Goal: Find specific page/section: Find specific page/section

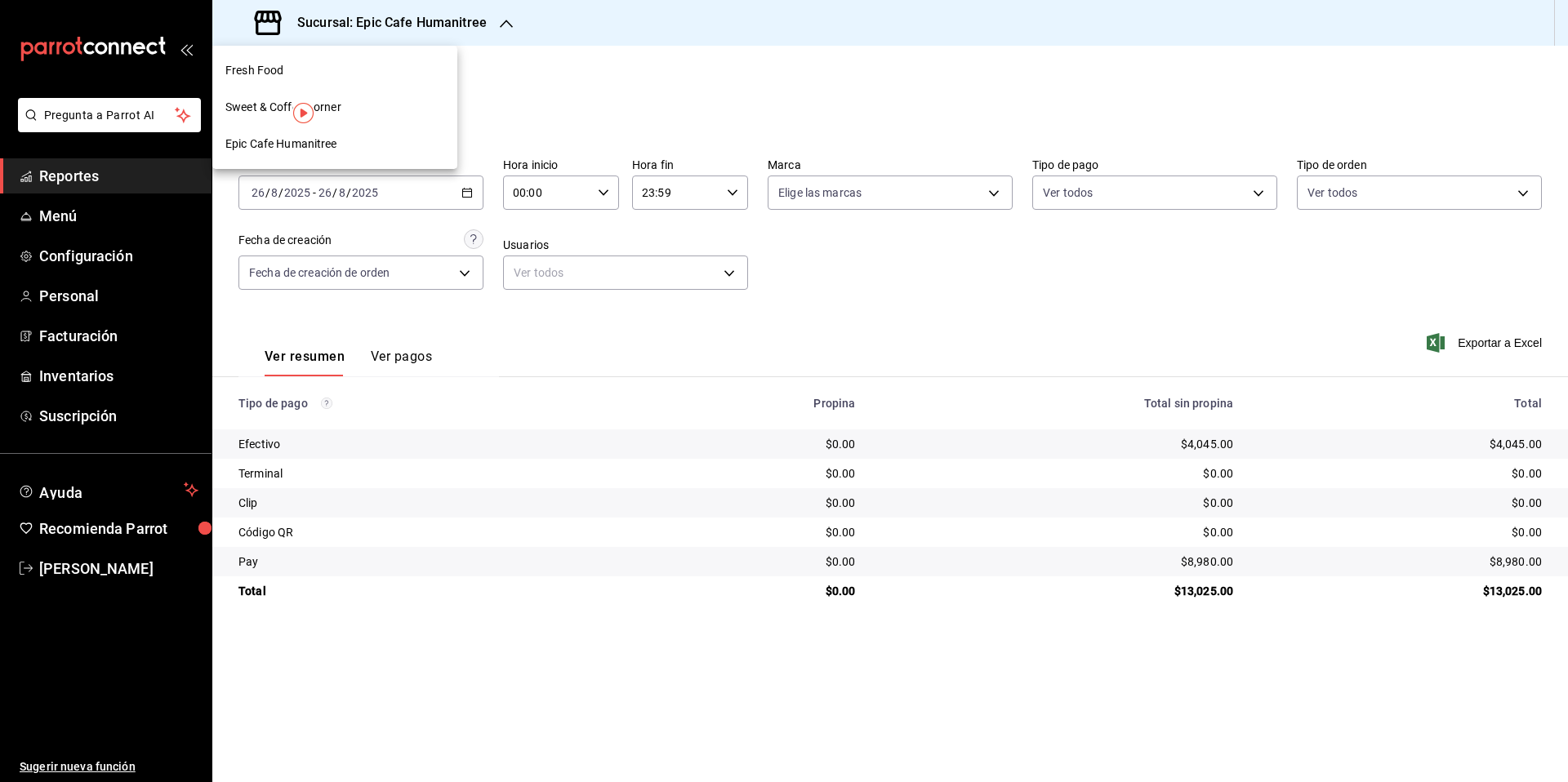
click at [425, 17] on div at bounding box center [784, 391] width 1568 height 782
click at [344, 33] on div "Sucursal: Epic Cafe Humanitree" at bounding box center [372, 22] width 294 height 46
click at [599, 95] on div at bounding box center [784, 391] width 1568 height 782
click at [290, 62] on span "Regresar" at bounding box center [294, 66] width 54 height 16
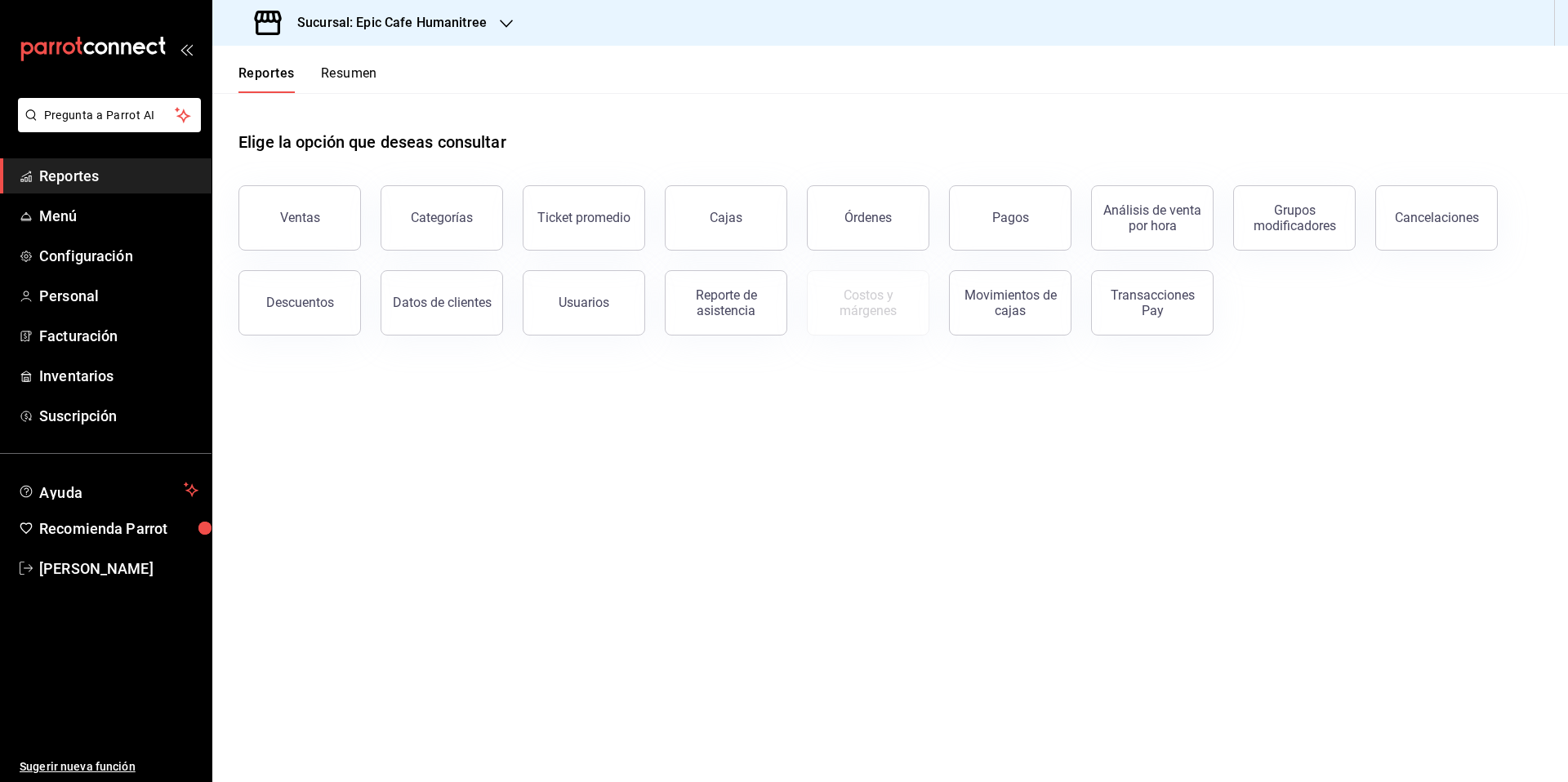
click at [391, 25] on h3 "Sucursal: Epic Cafe Humanitree" at bounding box center [386, 23] width 203 height 20
click at [327, 105] on span "Sweet & Coffee Corner" at bounding box center [284, 107] width 116 height 17
click at [989, 219] on button "Pagos" at bounding box center [1010, 218] width 122 height 66
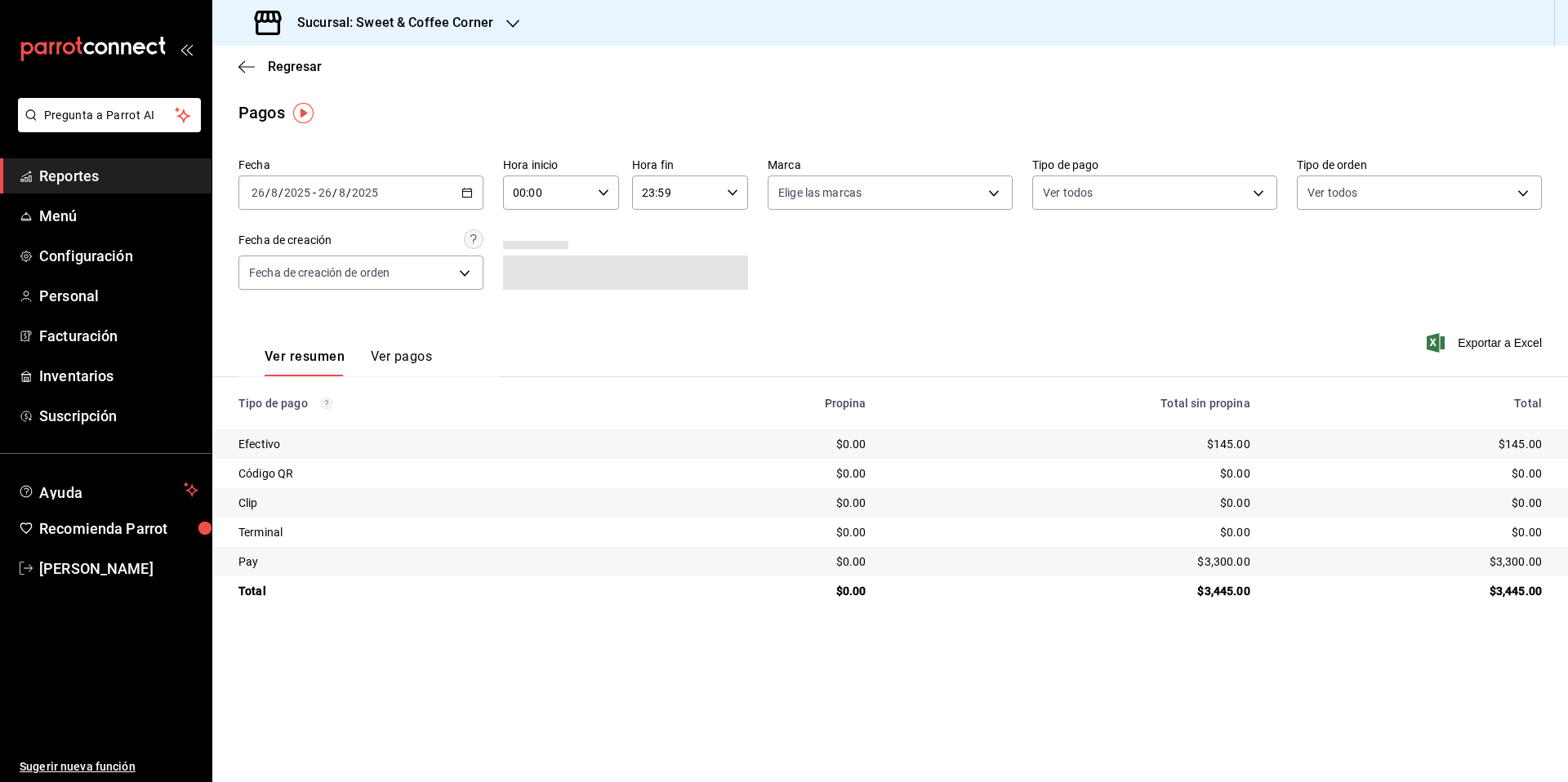
click at [445, 12] on div "Sucursal: Sweet & Coffee Corner" at bounding box center [376, 22] width 301 height 46
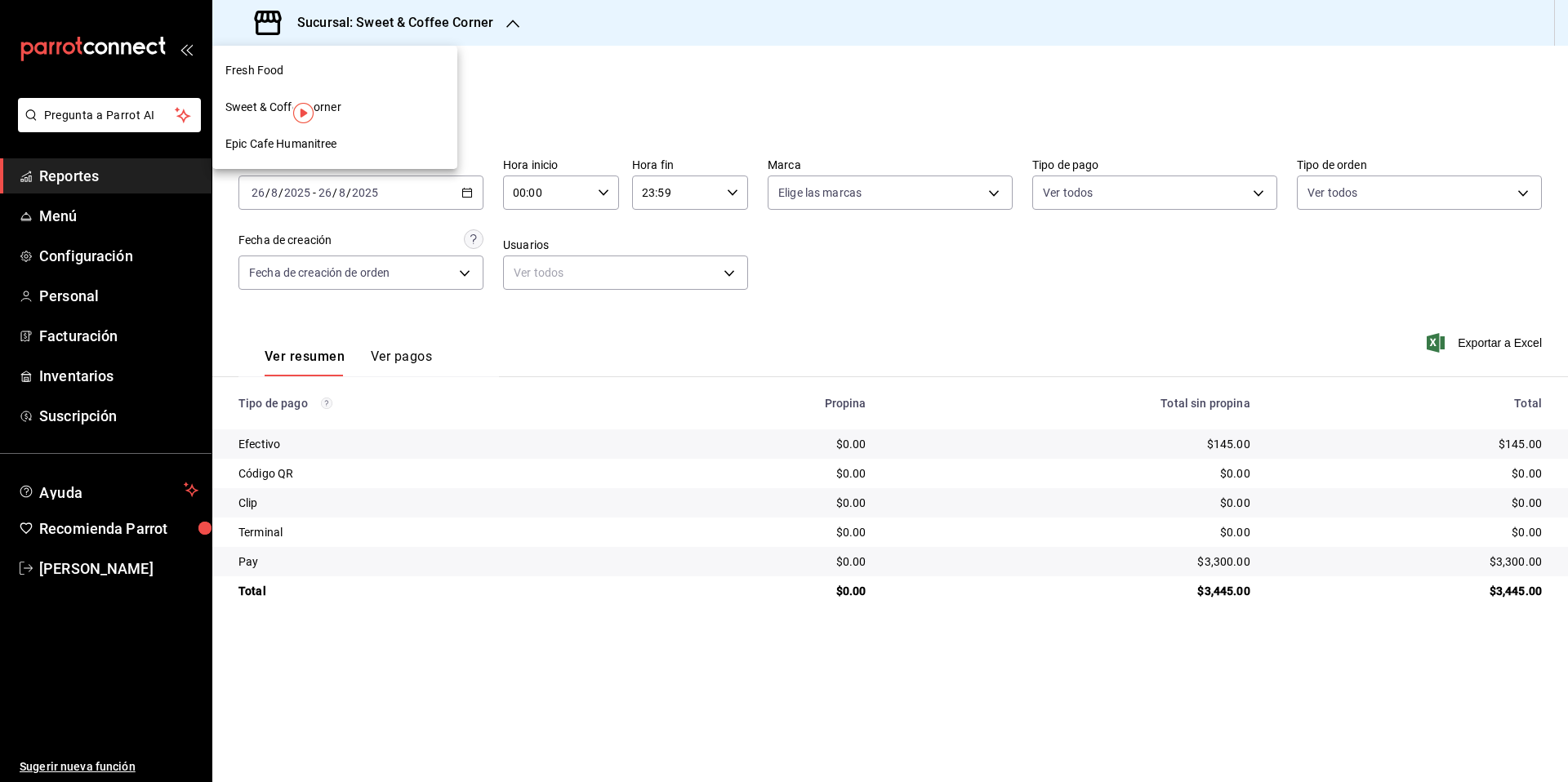
click at [337, 71] on div "Fresh Food" at bounding box center [334, 71] width 219 height 17
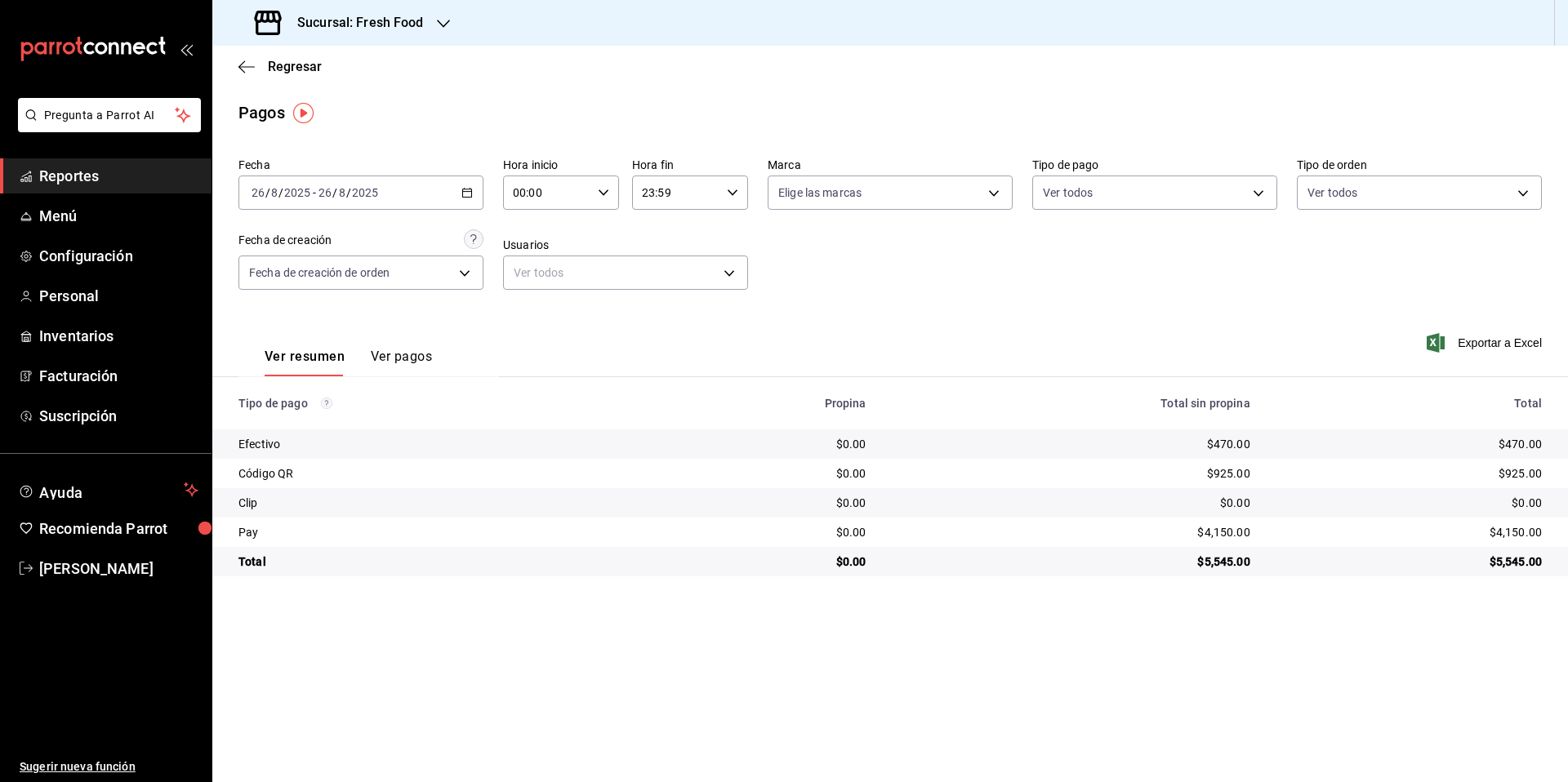
click at [355, 22] on h3 "Sucursal: Fresh Food" at bounding box center [354, 23] width 140 height 20
click at [328, 107] on span "Sweet & Coffee Corner" at bounding box center [284, 107] width 116 height 17
click at [383, 22] on h3 "Sucursal: Sweet & Coffee Corner" at bounding box center [389, 23] width 210 height 20
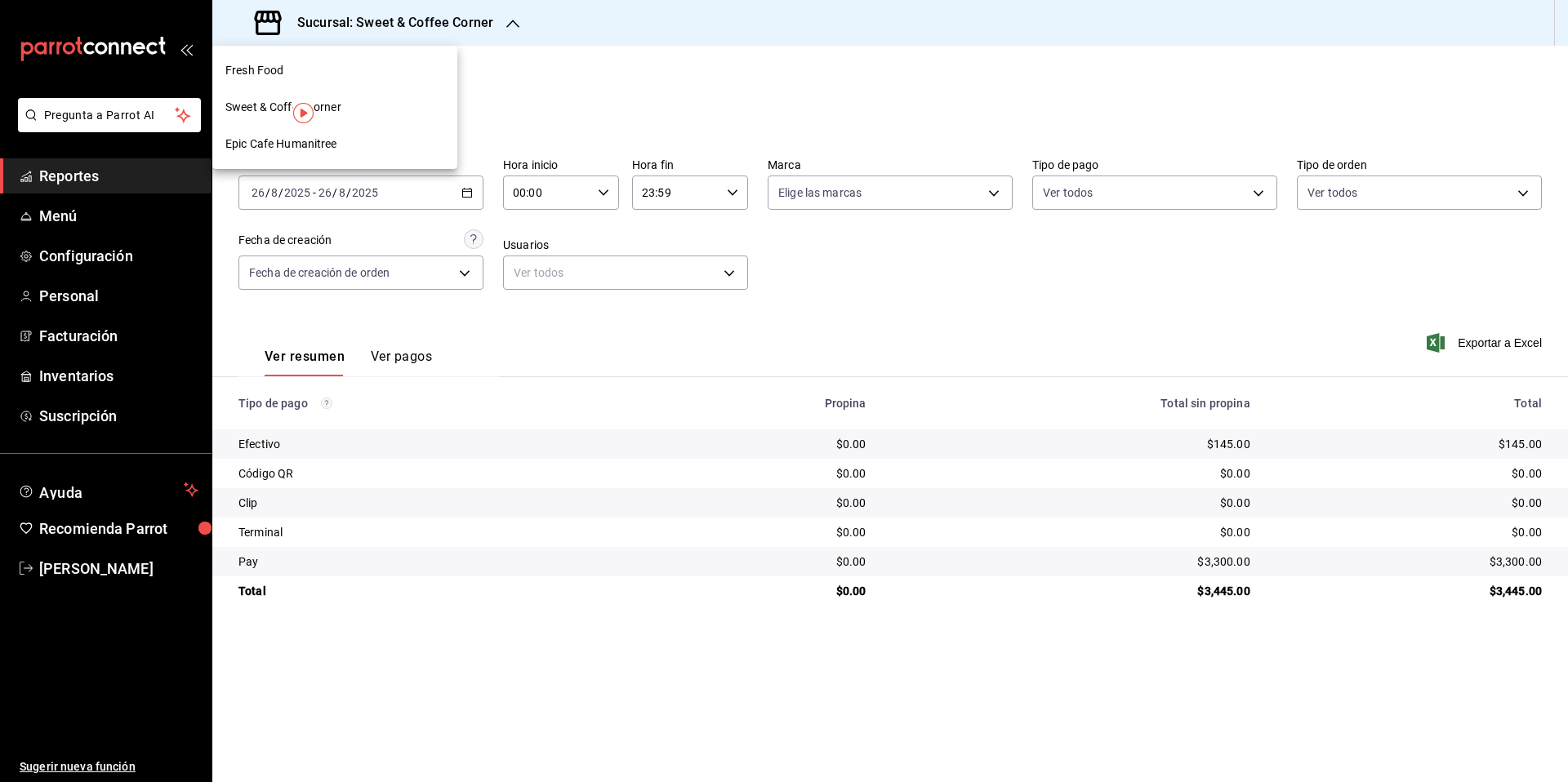
click at [347, 151] on div "Epic Cafe Humanitree" at bounding box center [334, 144] width 219 height 17
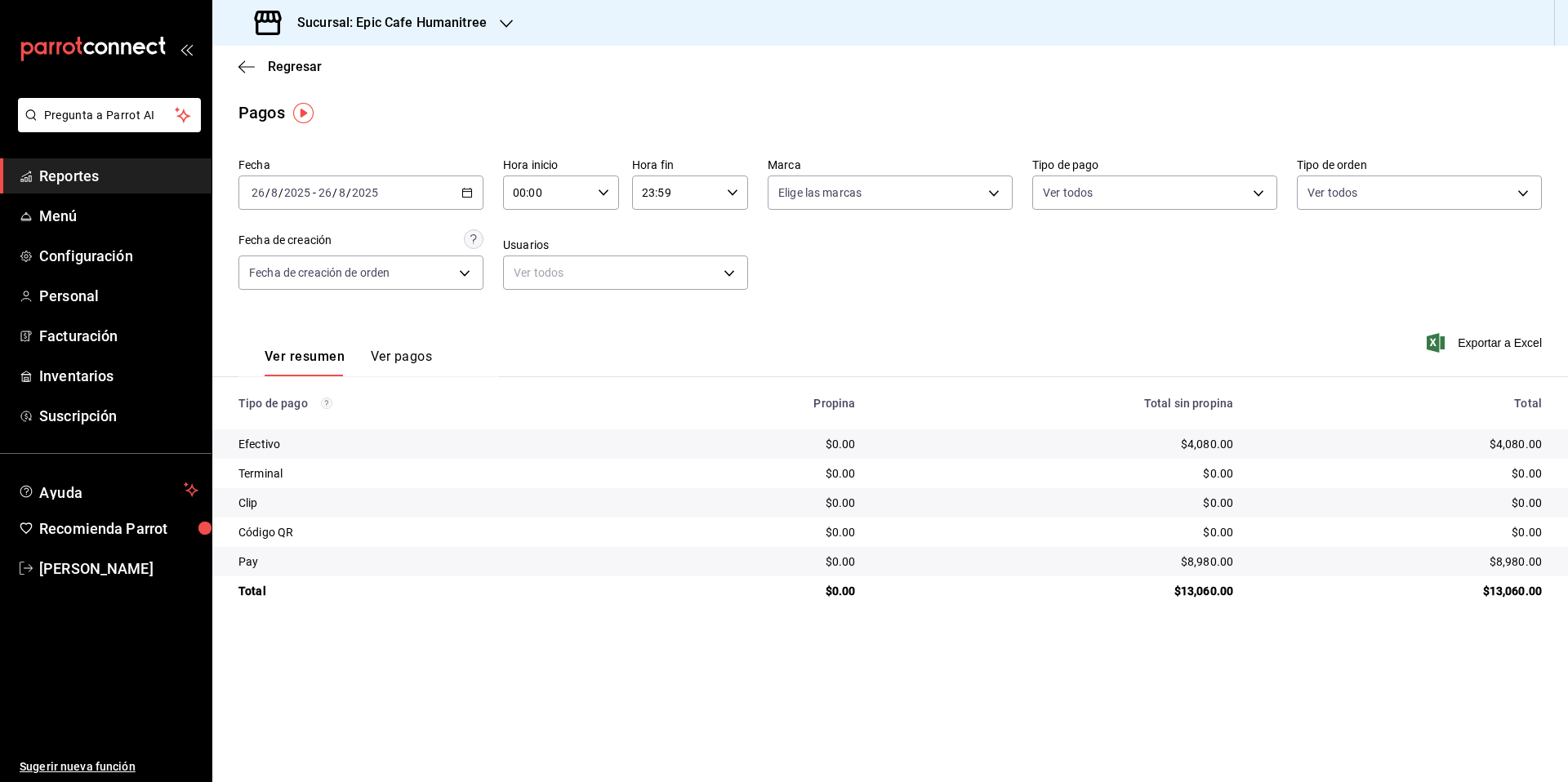
click at [438, 29] on h3 "Sucursal: Epic Cafe Humanitree" at bounding box center [386, 23] width 203 height 20
click at [653, 105] on div at bounding box center [784, 391] width 1568 height 782
click at [274, 65] on span "Regresar" at bounding box center [294, 66] width 54 height 16
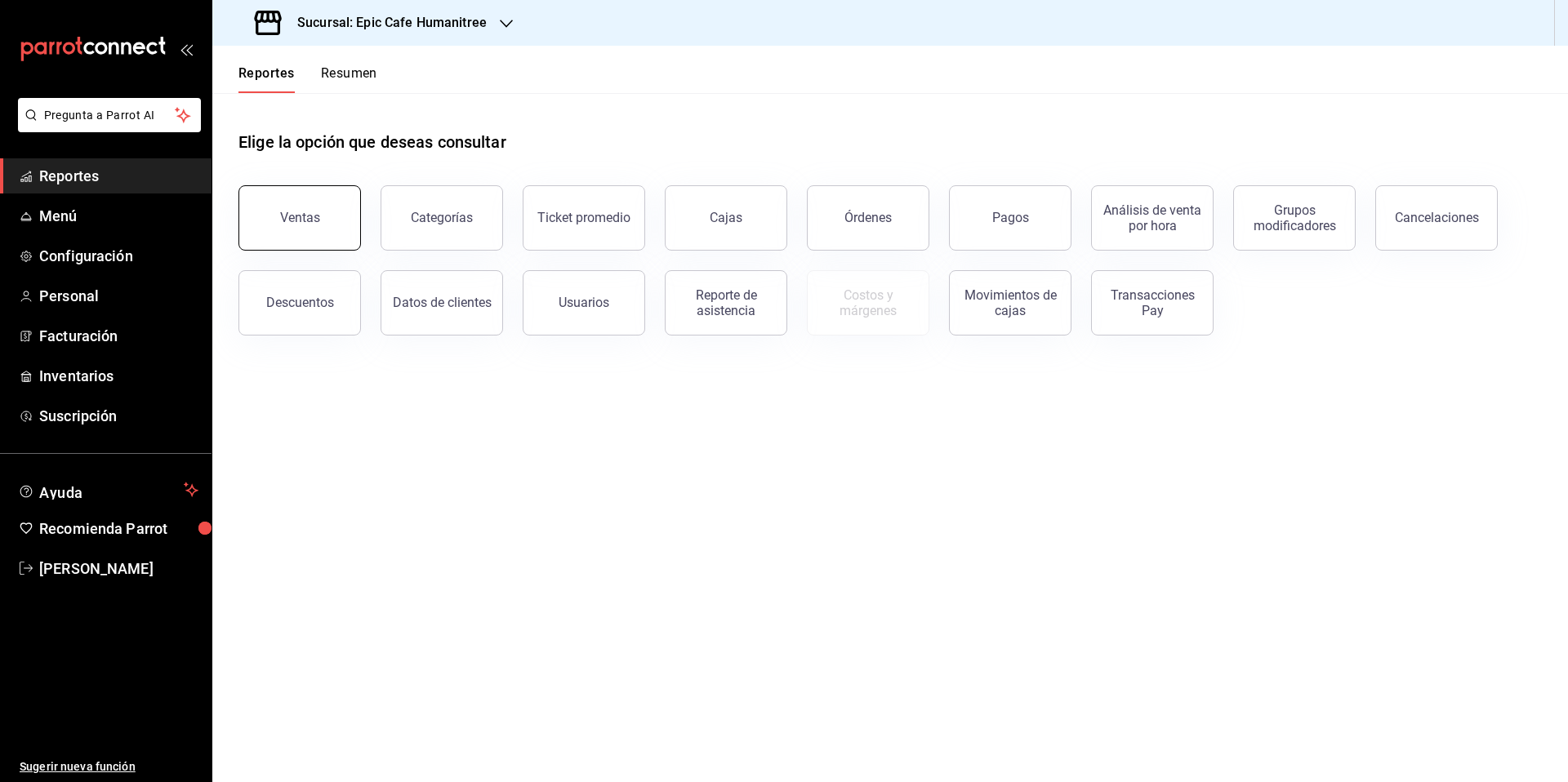
click at [272, 212] on button "Ventas" at bounding box center [299, 218] width 122 height 66
